Goal: Information Seeking & Learning: Understand process/instructions

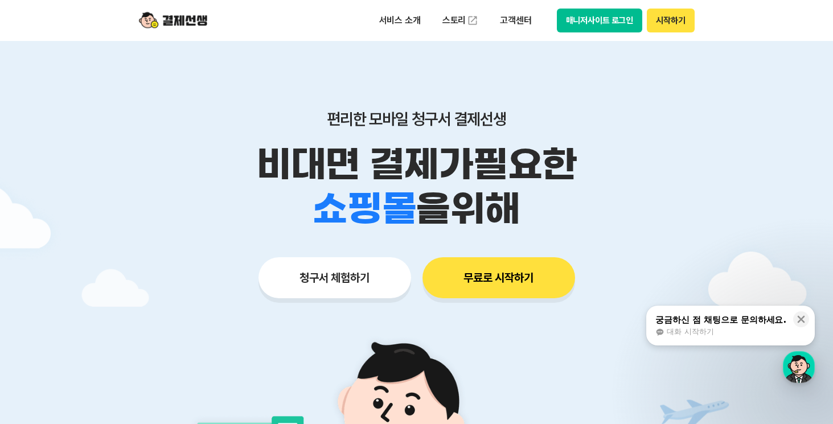
click at [611, 23] on button "매니저사이트 로그인" at bounding box center [600, 21] width 86 height 24
click at [404, 22] on p "서비스 소개" at bounding box center [400, 20] width 58 height 21
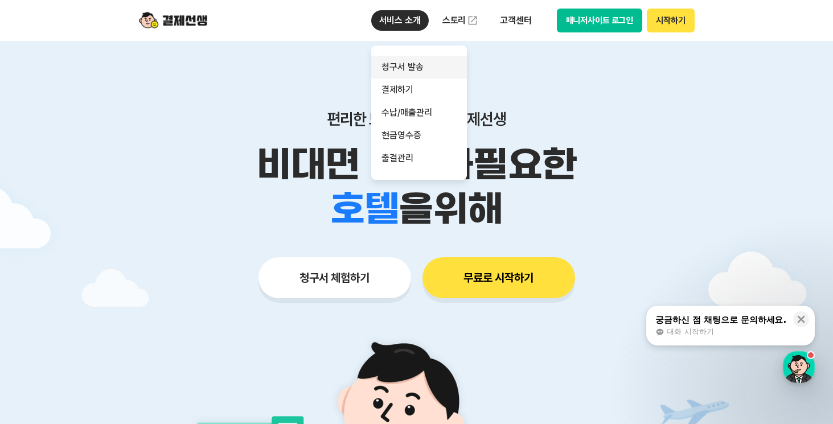
click at [407, 71] on link "청구서 발송" at bounding box center [419, 67] width 96 height 23
